Goal: Task Accomplishment & Management: Manage account settings

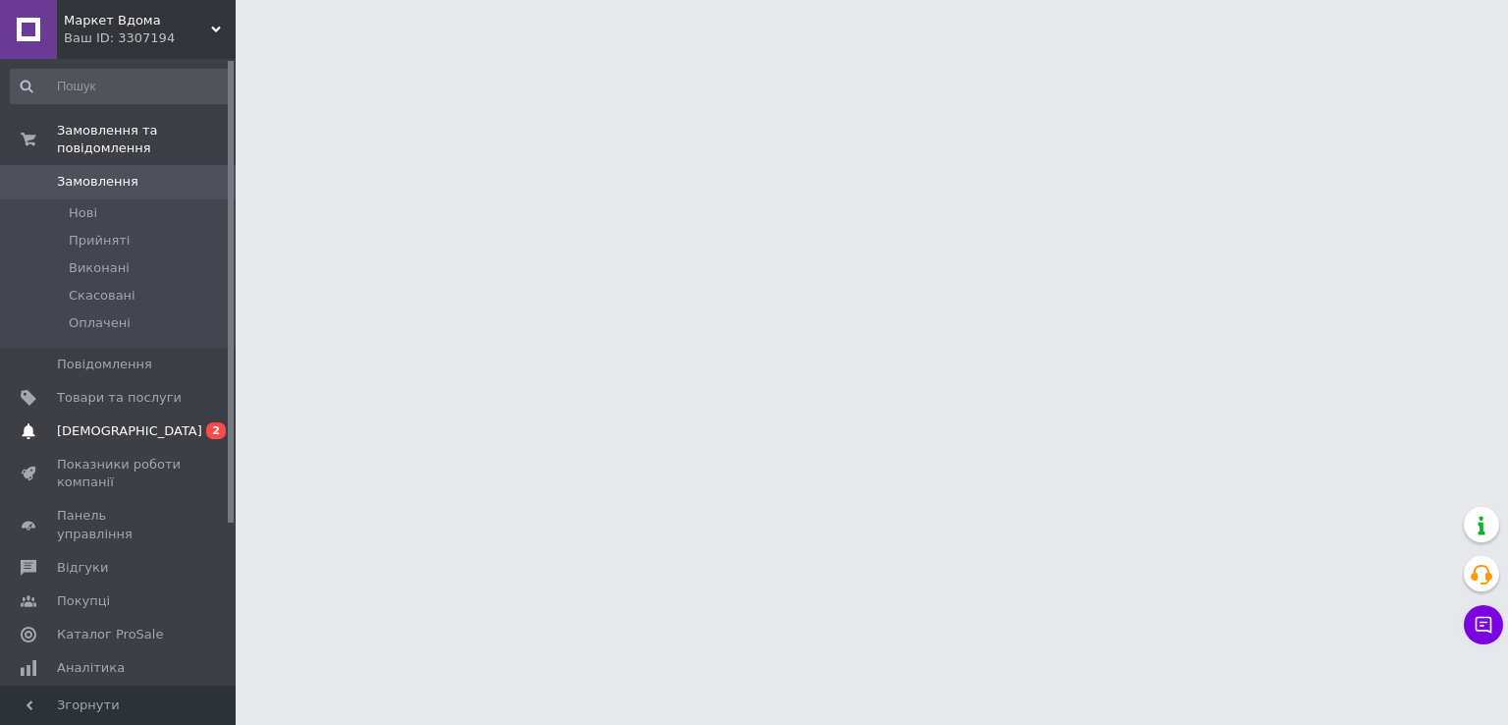
click at [140, 422] on span "[DEMOGRAPHIC_DATA]" at bounding box center [119, 431] width 125 height 18
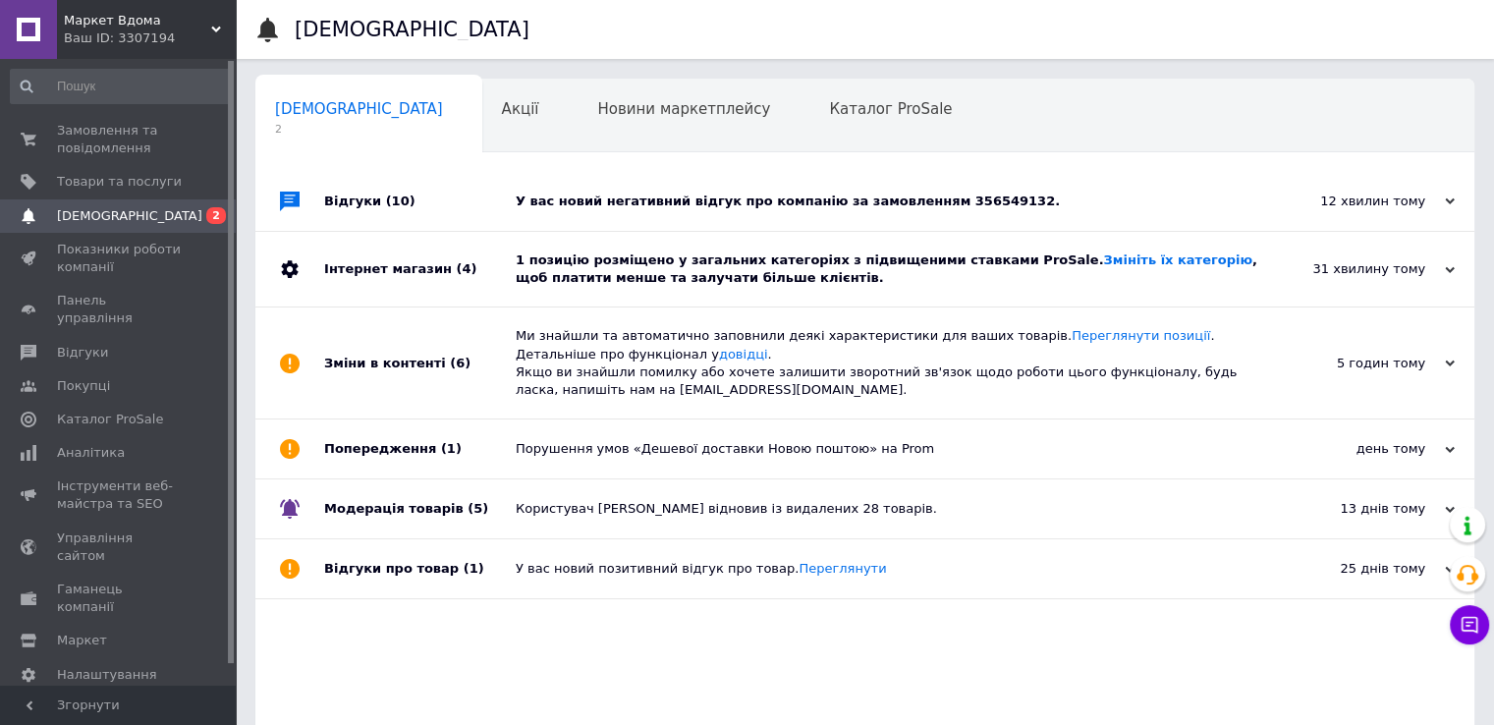
click at [706, 273] on div "1 позицію розміщено у загальних категоріях з підвищеними ставками ProSale. Змін…" at bounding box center [887, 268] width 742 height 35
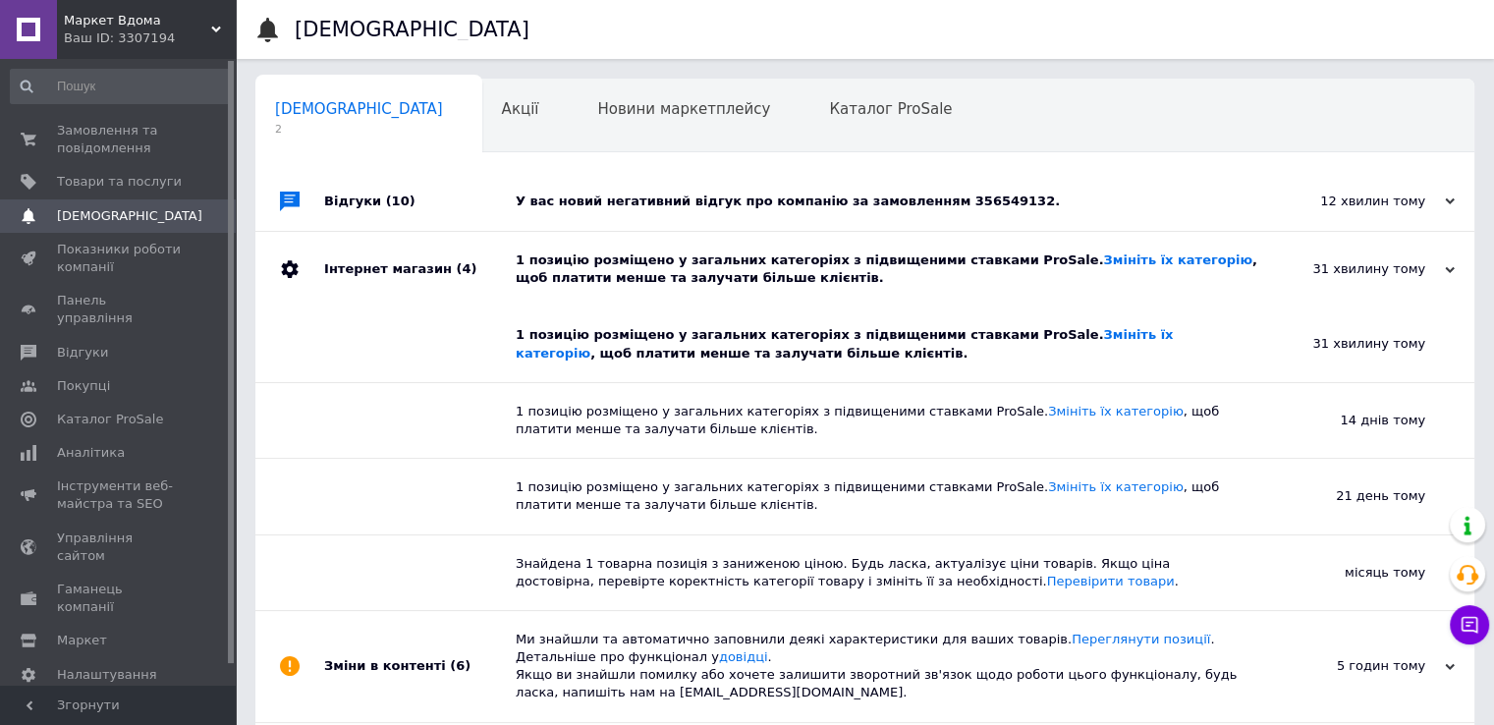
click at [696, 217] on div "У вас новий негативний відгук про компанію за замовленням 356549132." at bounding box center [887, 201] width 742 height 59
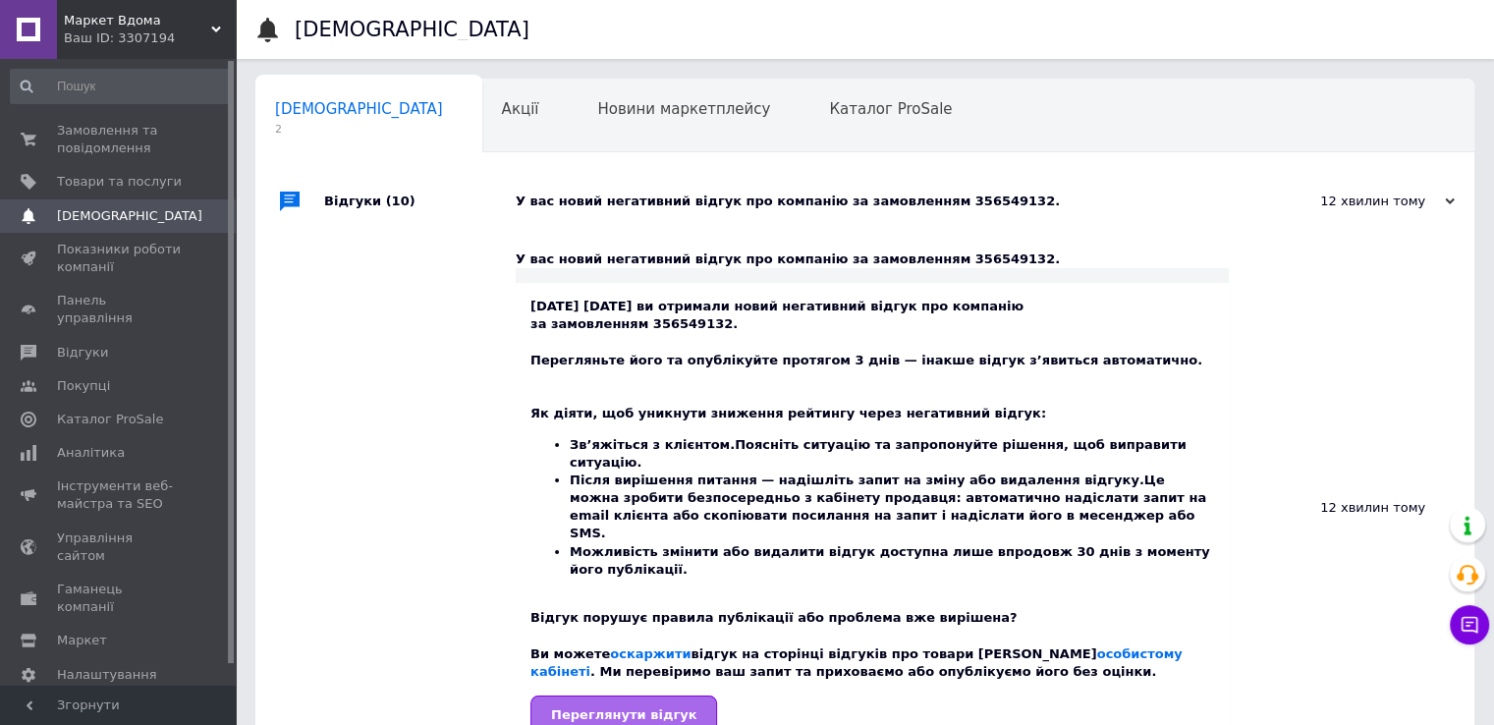
click at [666, 695] on link "Переглянути відгук" at bounding box center [623, 714] width 187 height 39
click at [674, 205] on div "У вас новий негативний відгук про компанію за замовленням 356549132." at bounding box center [887, 201] width 742 height 18
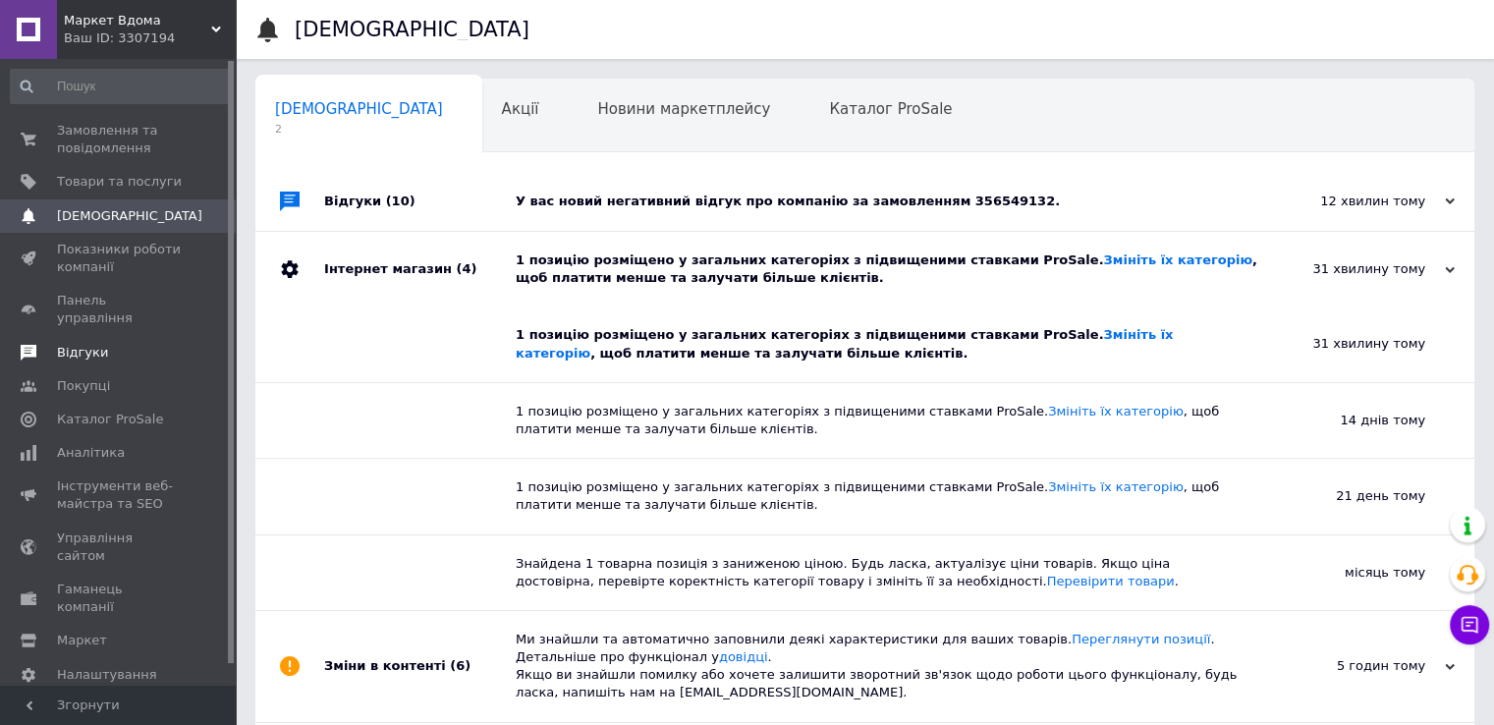
click at [86, 344] on span "Відгуки" at bounding box center [82, 353] width 51 height 18
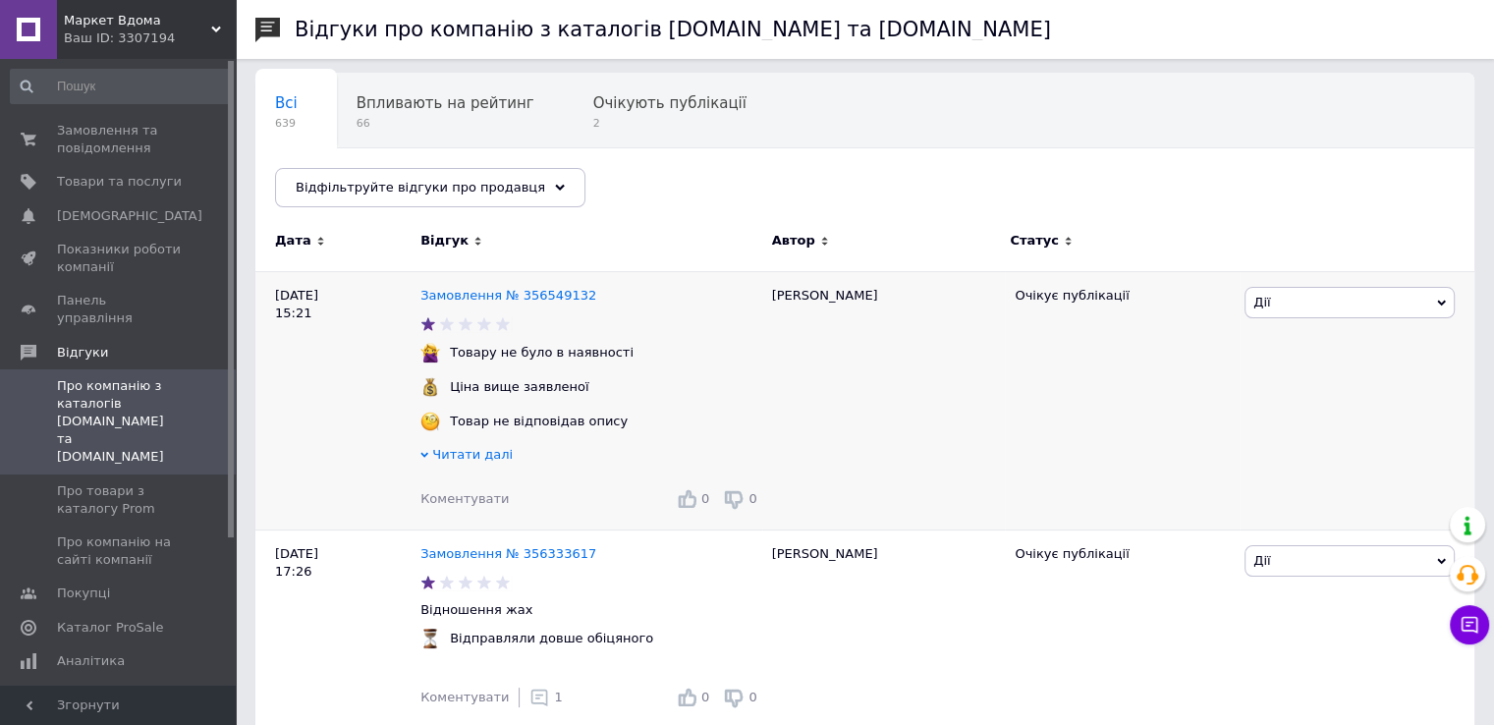
scroll to position [196, 0]
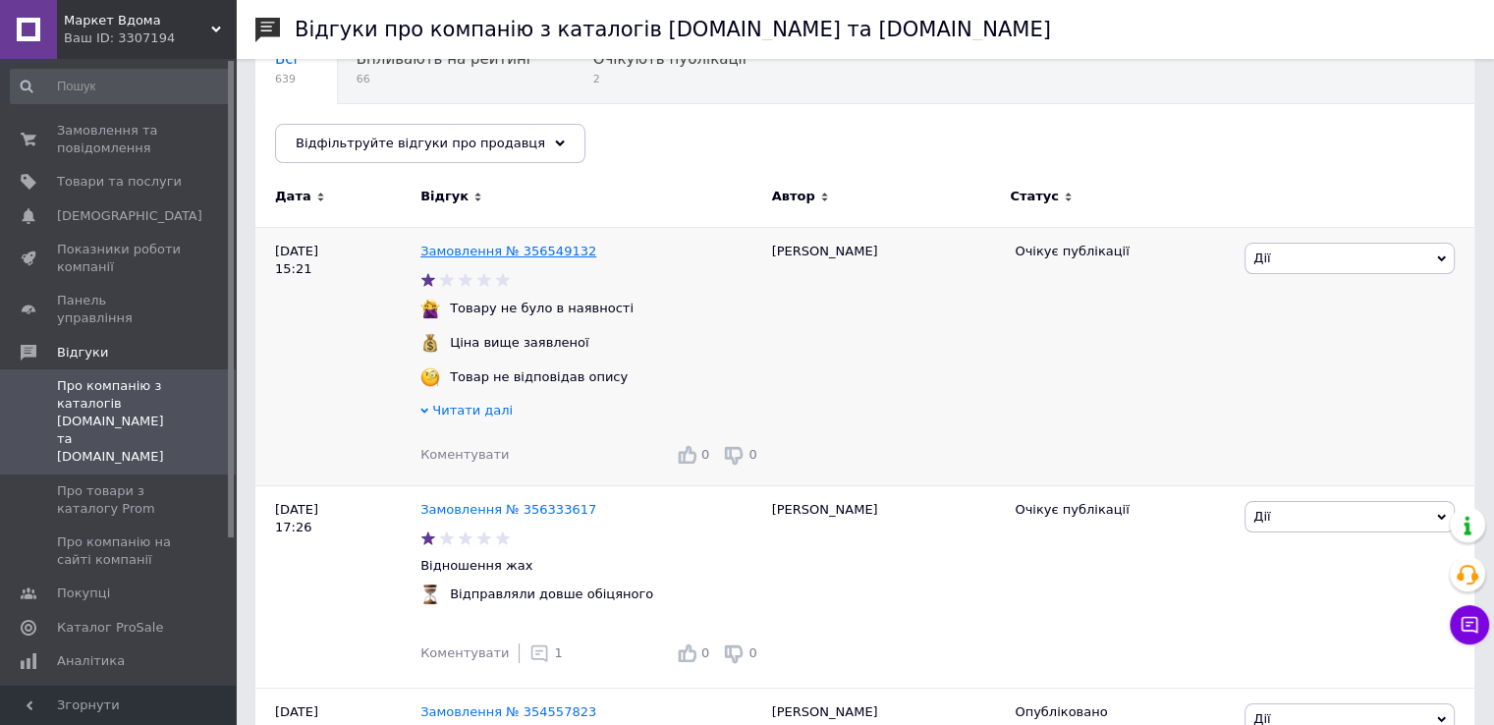
click at [489, 254] on link "Замовлення № 356549132" at bounding box center [508, 251] width 176 height 15
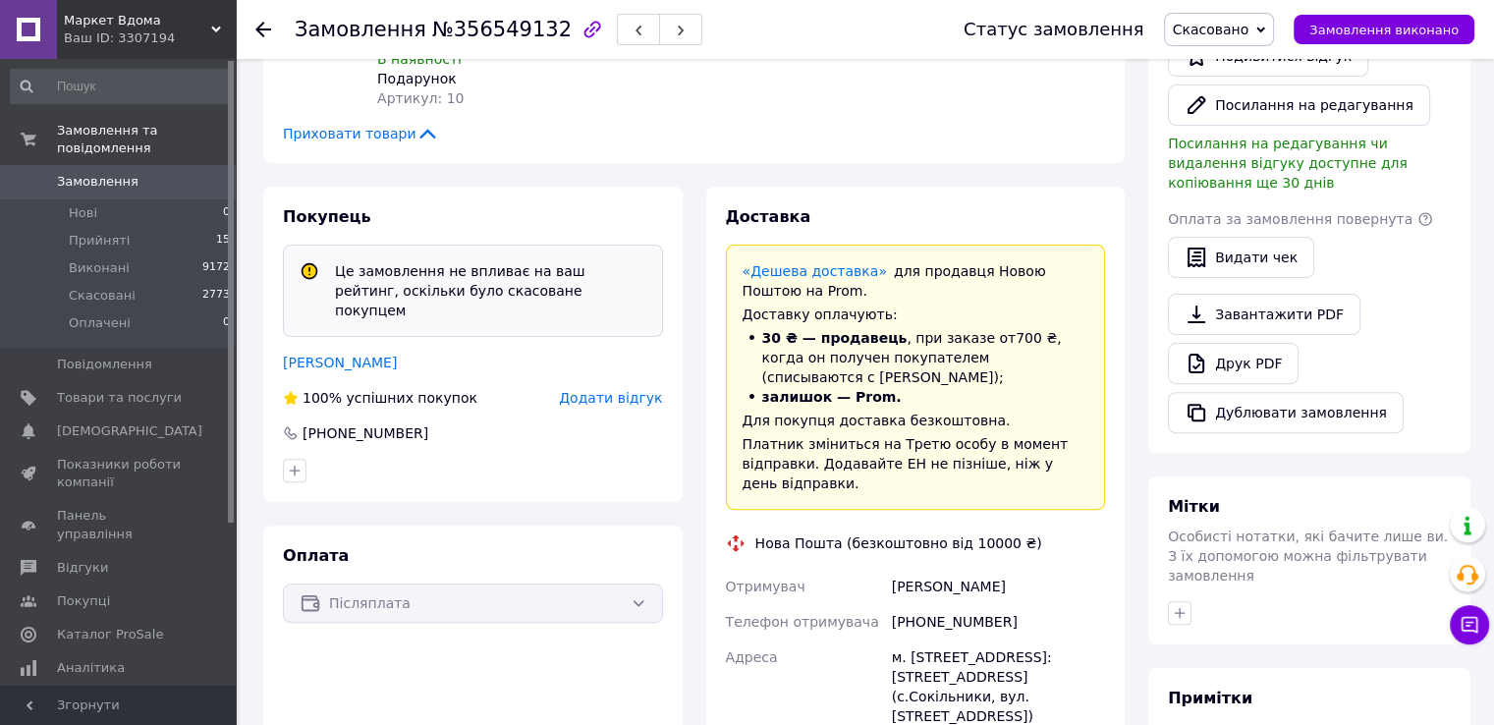
scroll to position [589, 0]
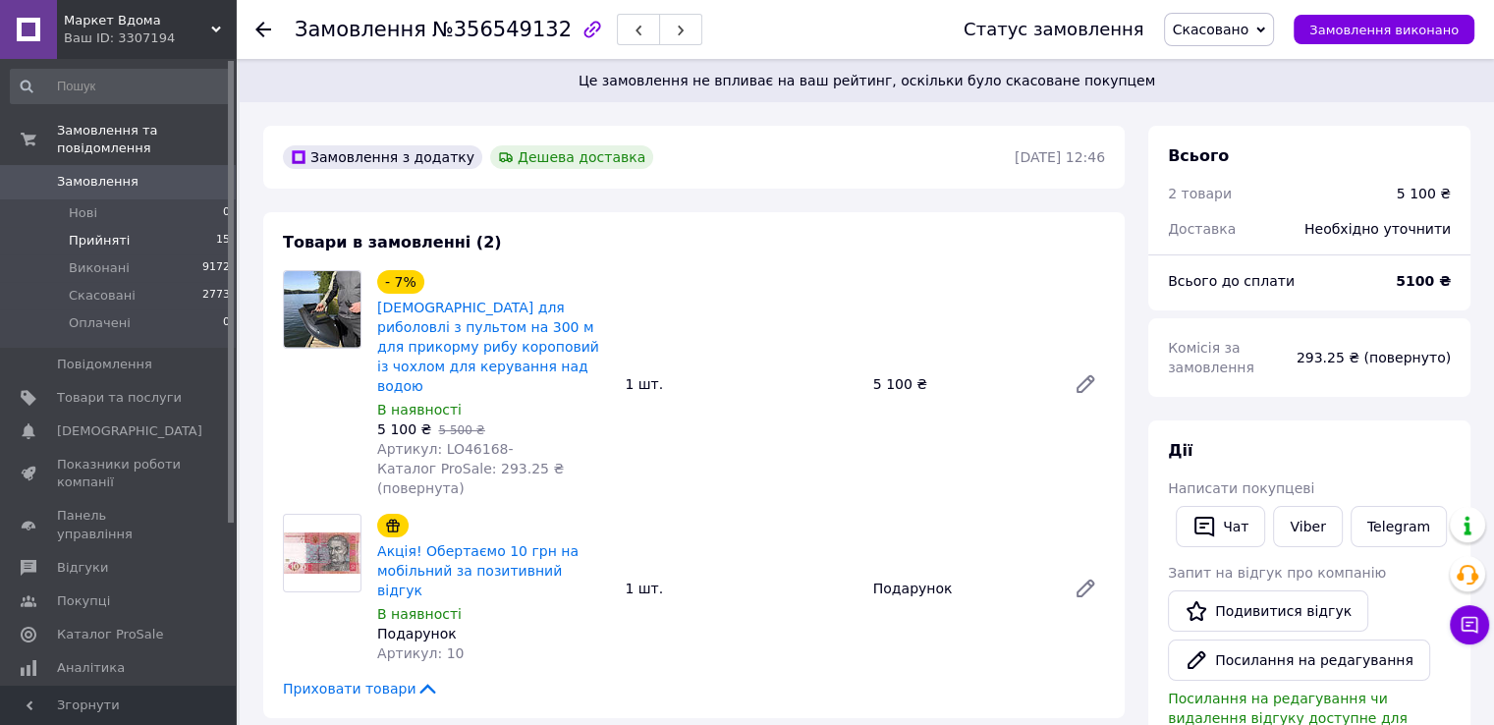
click at [159, 227] on li "Прийняті 15" at bounding box center [121, 240] width 242 height 27
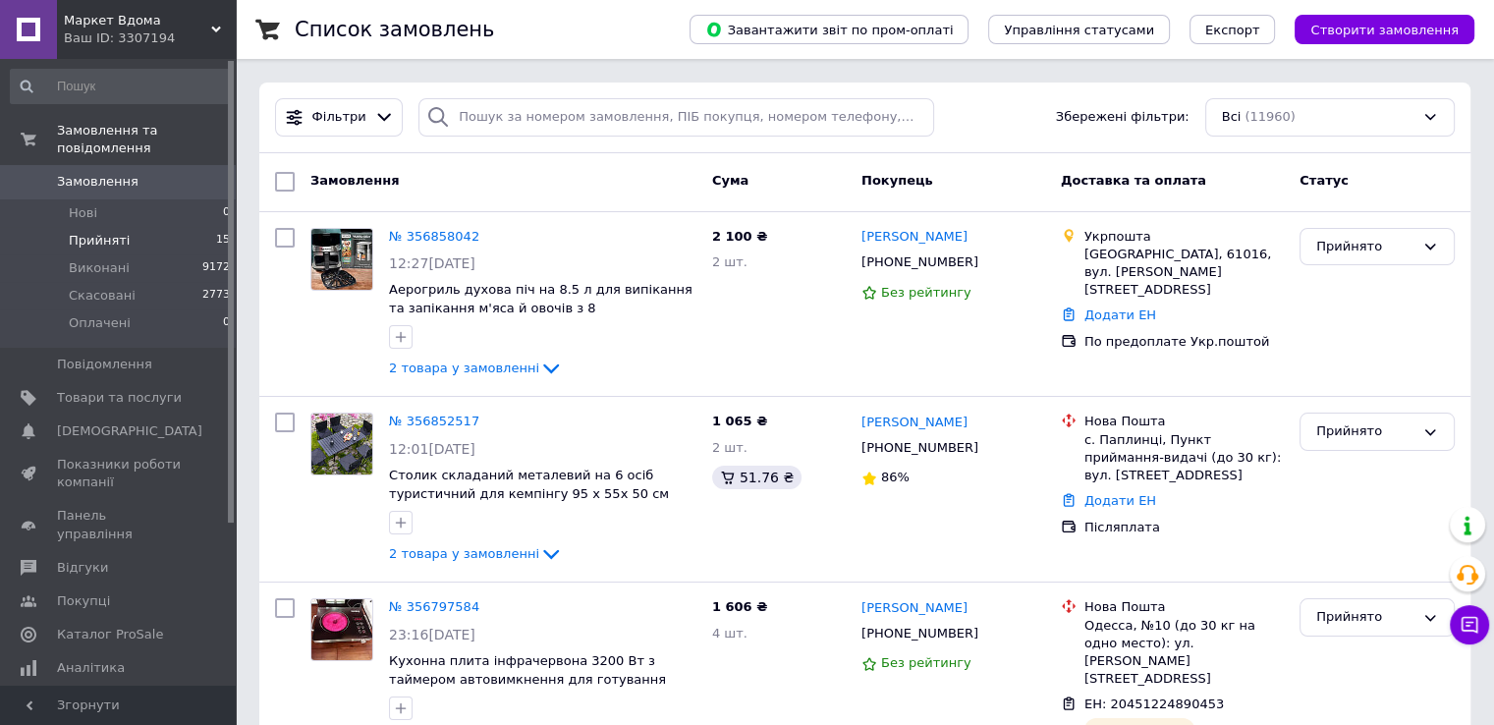
click at [108, 232] on span "Прийняті" at bounding box center [99, 241] width 61 height 18
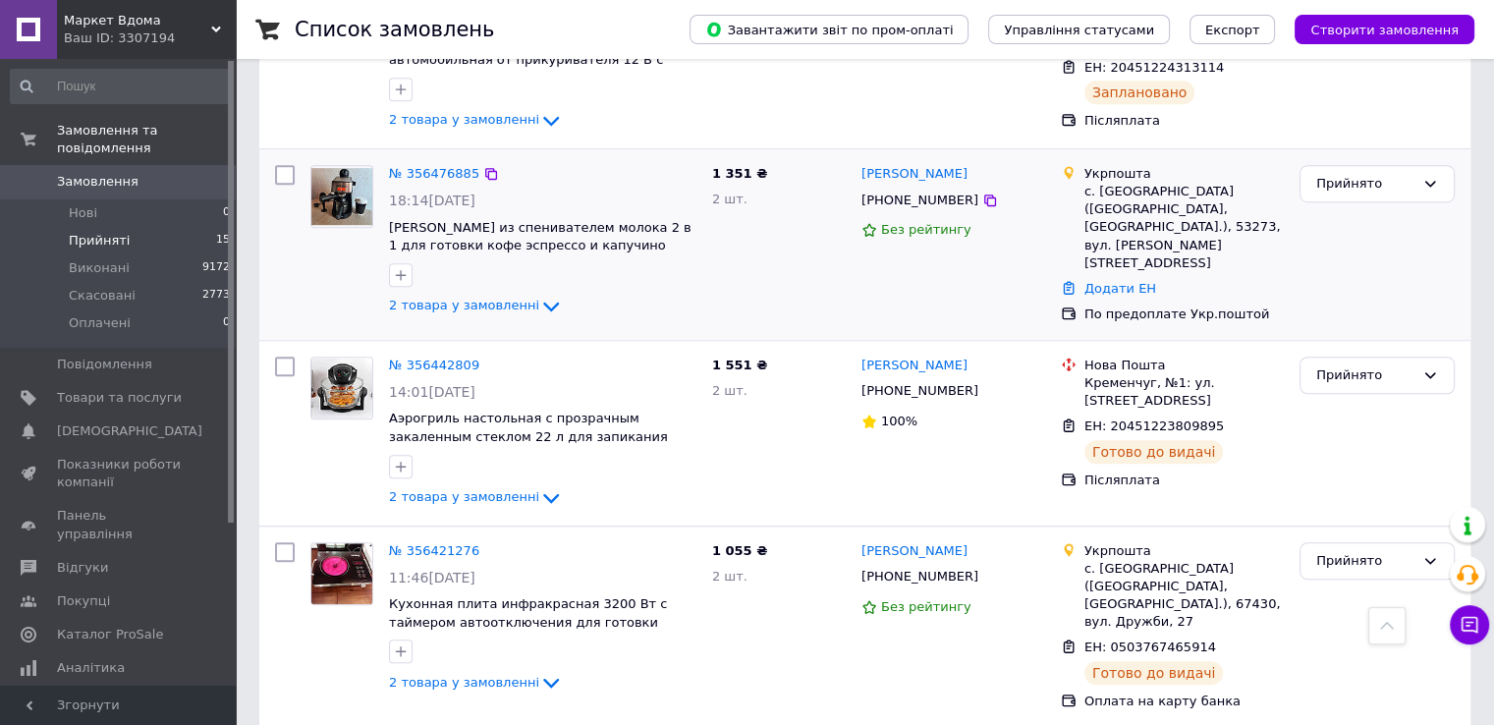
scroll to position [1571, 0]
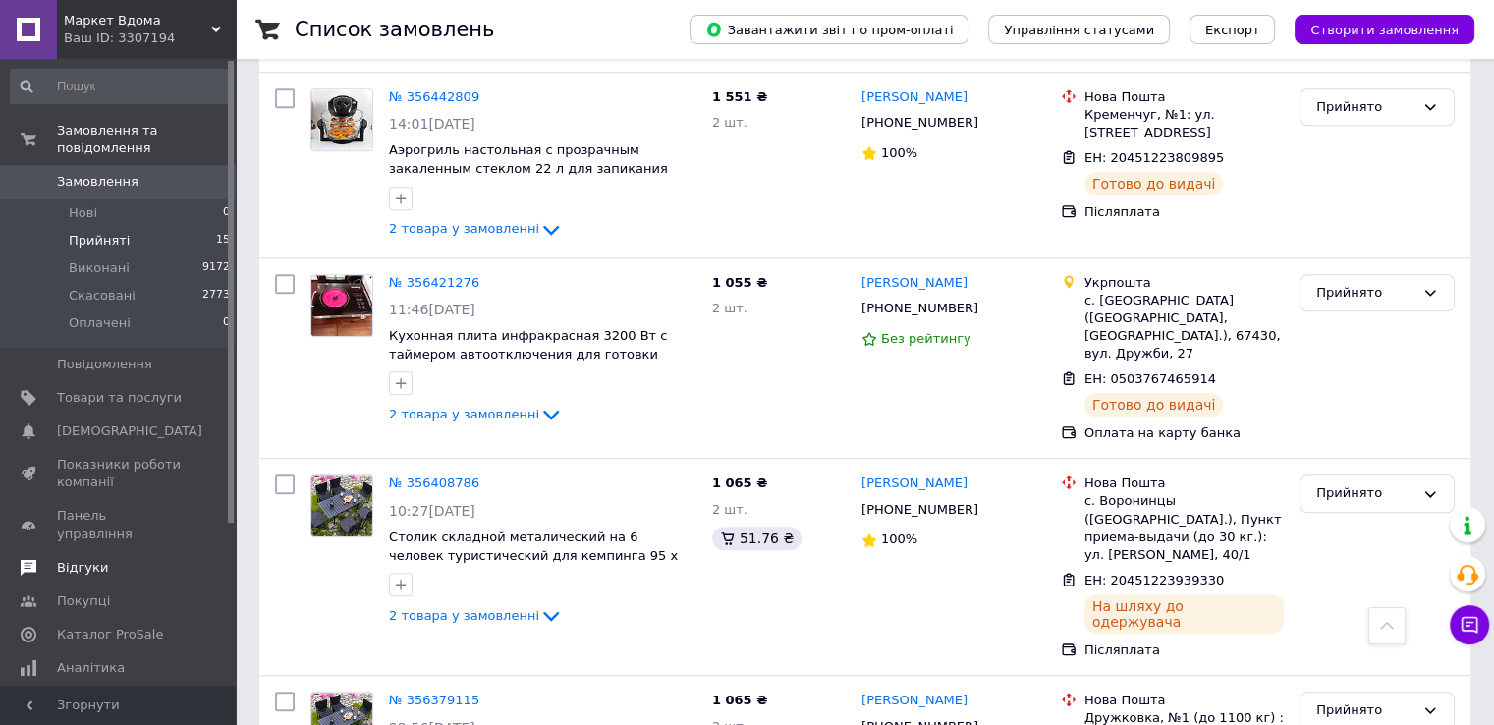
click at [86, 559] on span "Відгуки" at bounding box center [82, 568] width 51 height 18
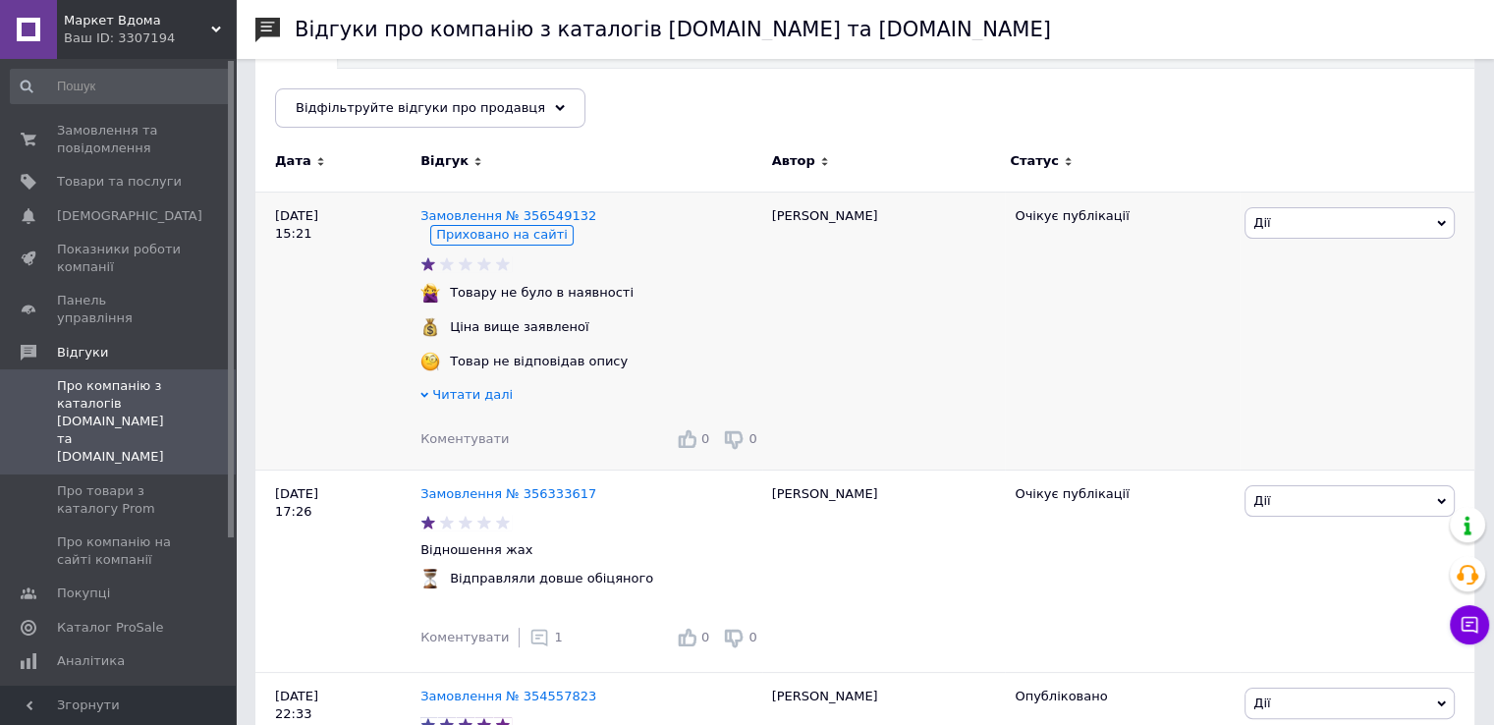
scroll to position [295, 0]
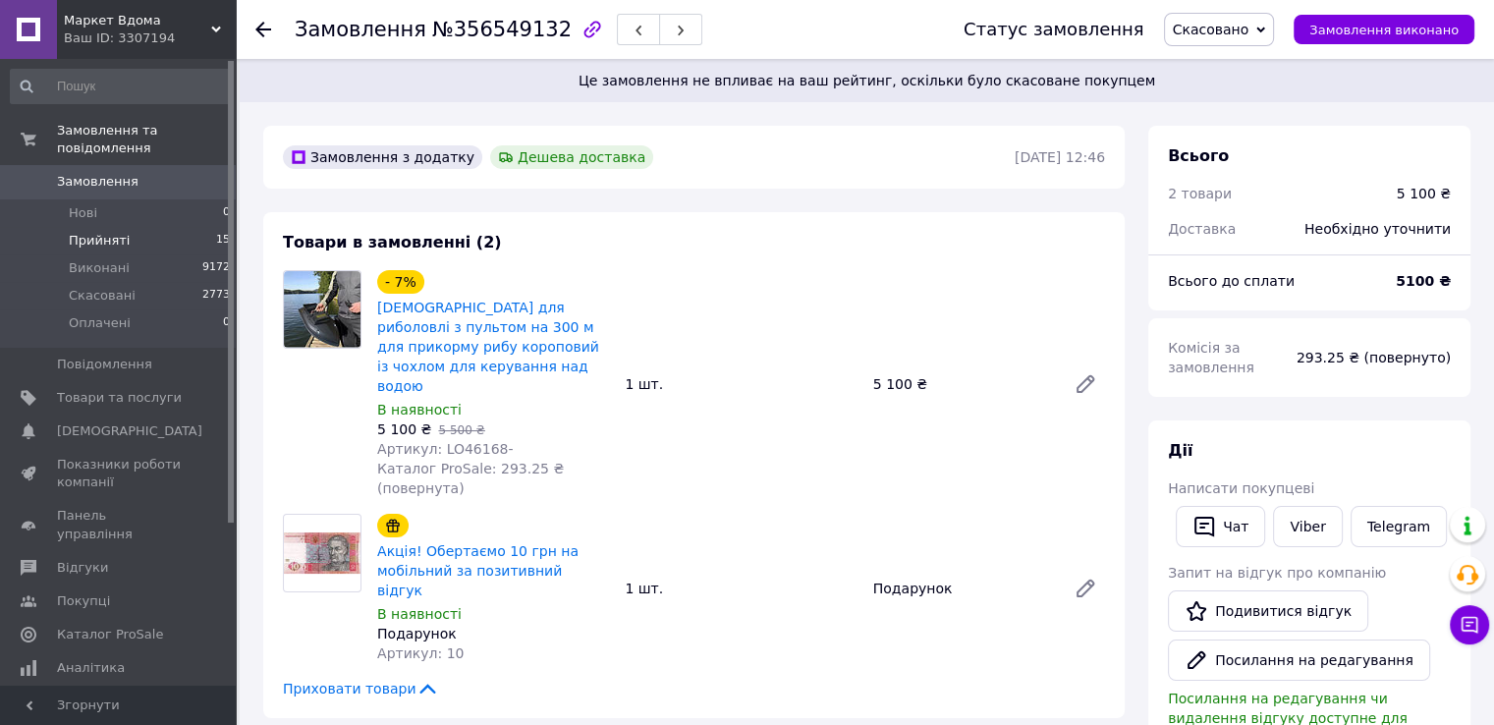
click at [157, 227] on li "Прийняті 15" at bounding box center [121, 240] width 242 height 27
